Goal: Information Seeking & Learning: Learn about a topic

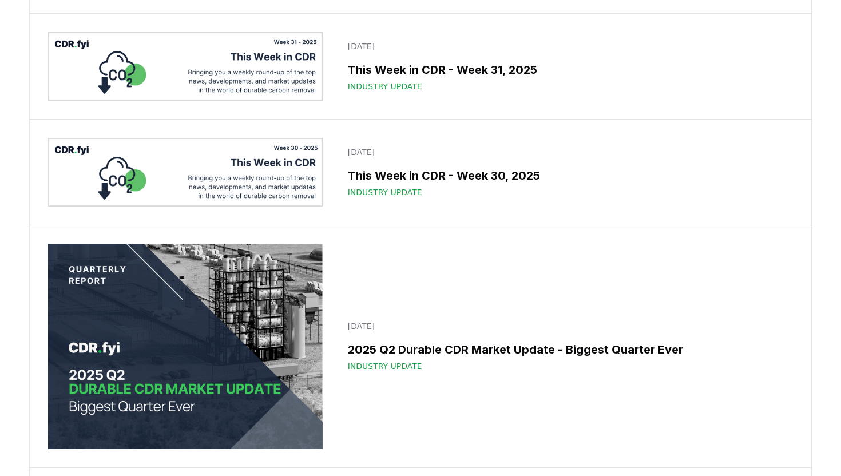
scroll to position [440, 0]
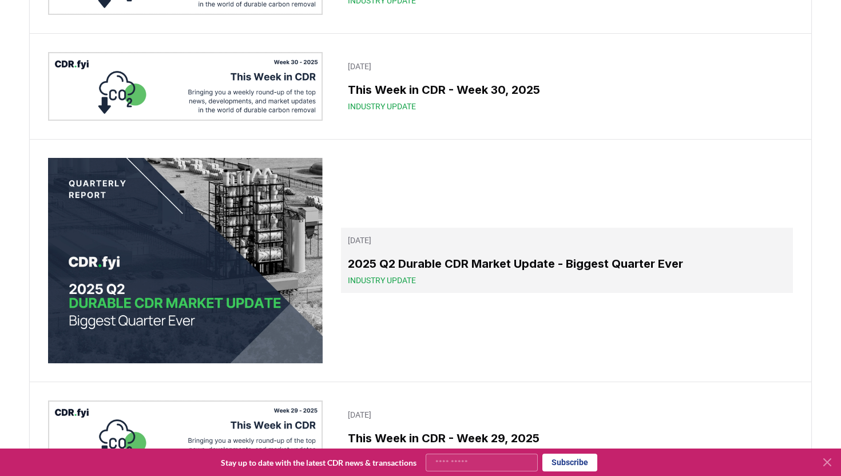
click at [390, 261] on h3 "2025 Q2 Durable CDR Market Update - Biggest Quarter Ever" at bounding box center [567, 263] width 438 height 17
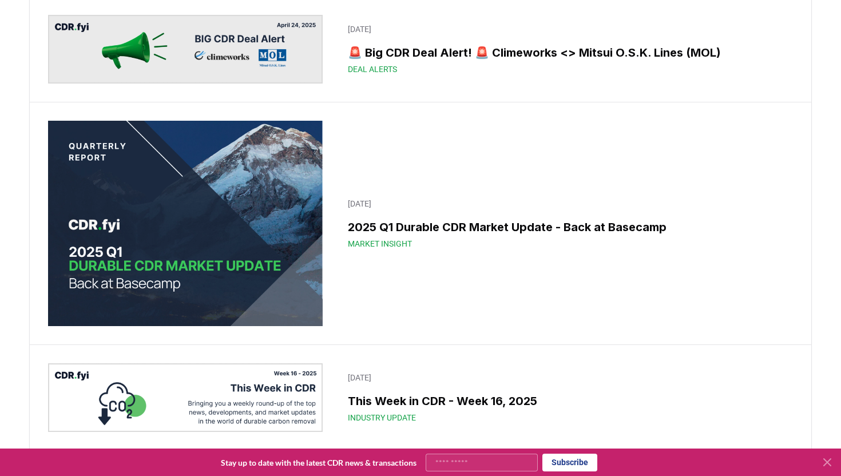
scroll to position [5350, 0]
